Goal: Find specific page/section: Find specific page/section

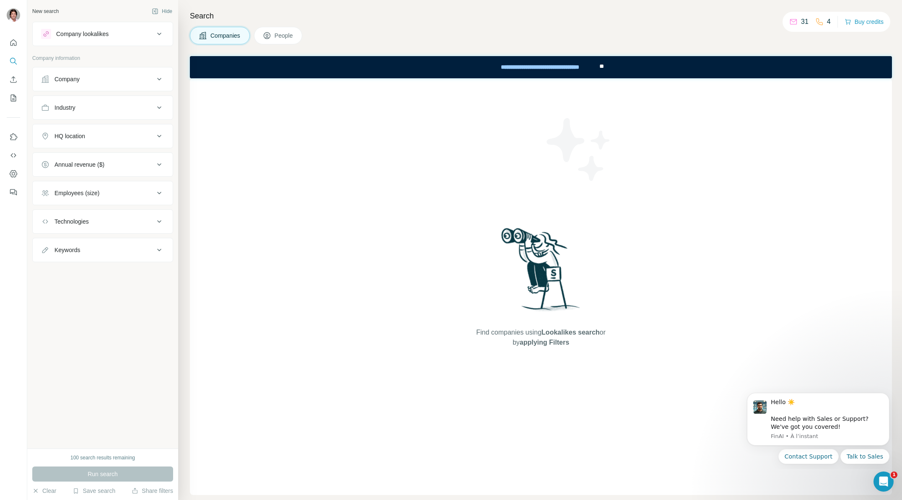
click at [278, 36] on span "People" at bounding box center [283, 35] width 19 height 8
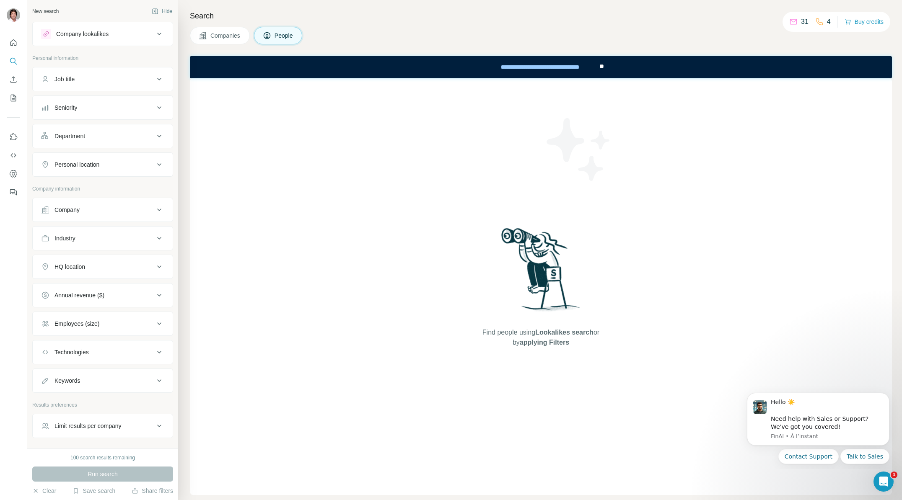
click at [225, 34] on span "Companies" at bounding box center [225, 35] width 31 height 8
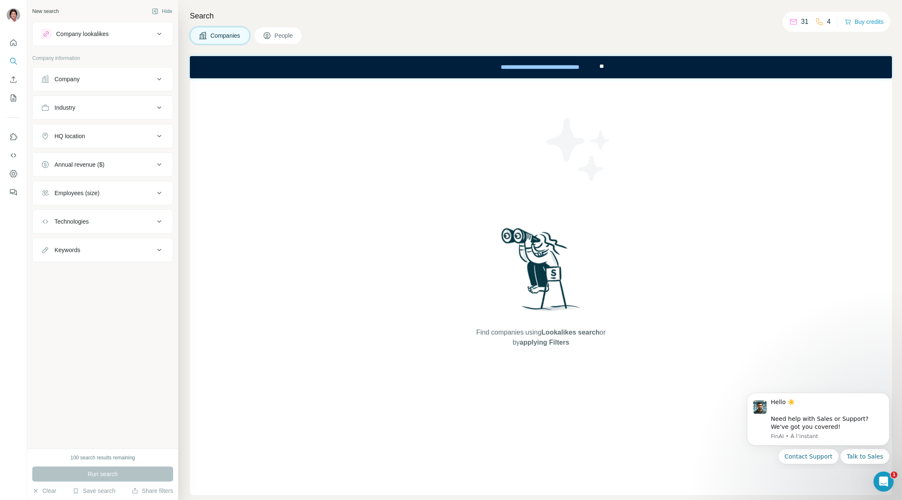
click at [280, 34] on span "People" at bounding box center [283, 35] width 19 height 8
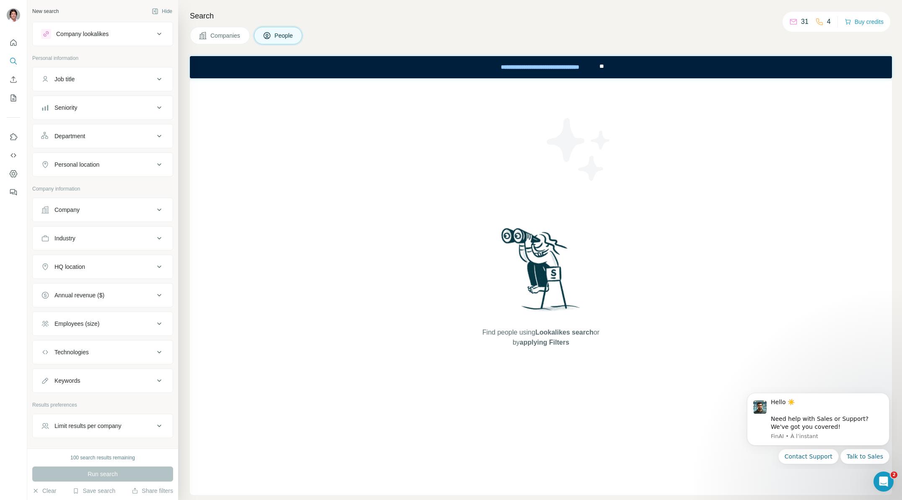
click at [107, 80] on div "Job title" at bounding box center [97, 79] width 113 height 8
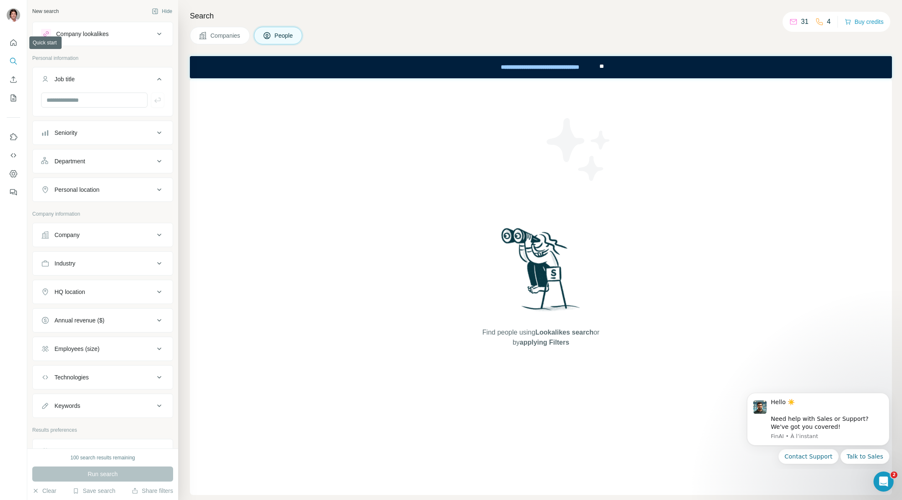
click at [7, 41] on button "Quick start" at bounding box center [13, 42] width 13 height 15
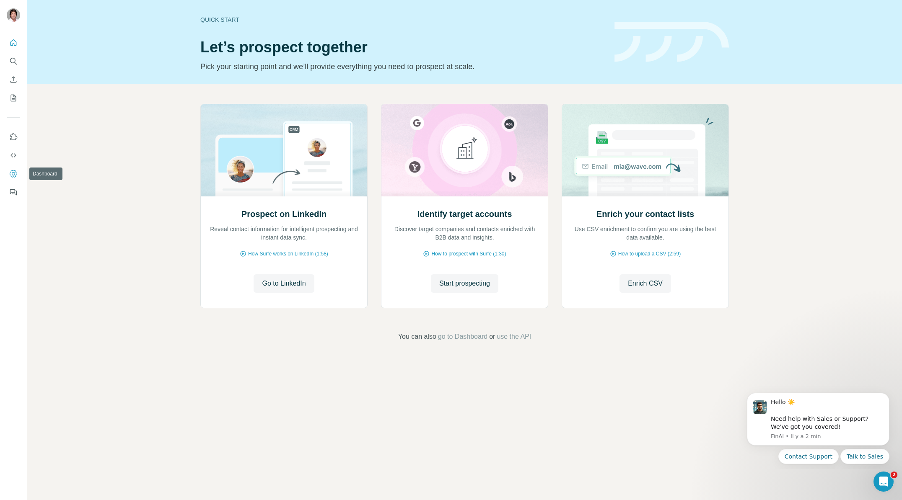
click at [12, 174] on icon "Dashboard" at bounding box center [13, 173] width 3 height 3
